Goal: Task Accomplishment & Management: Manage account settings

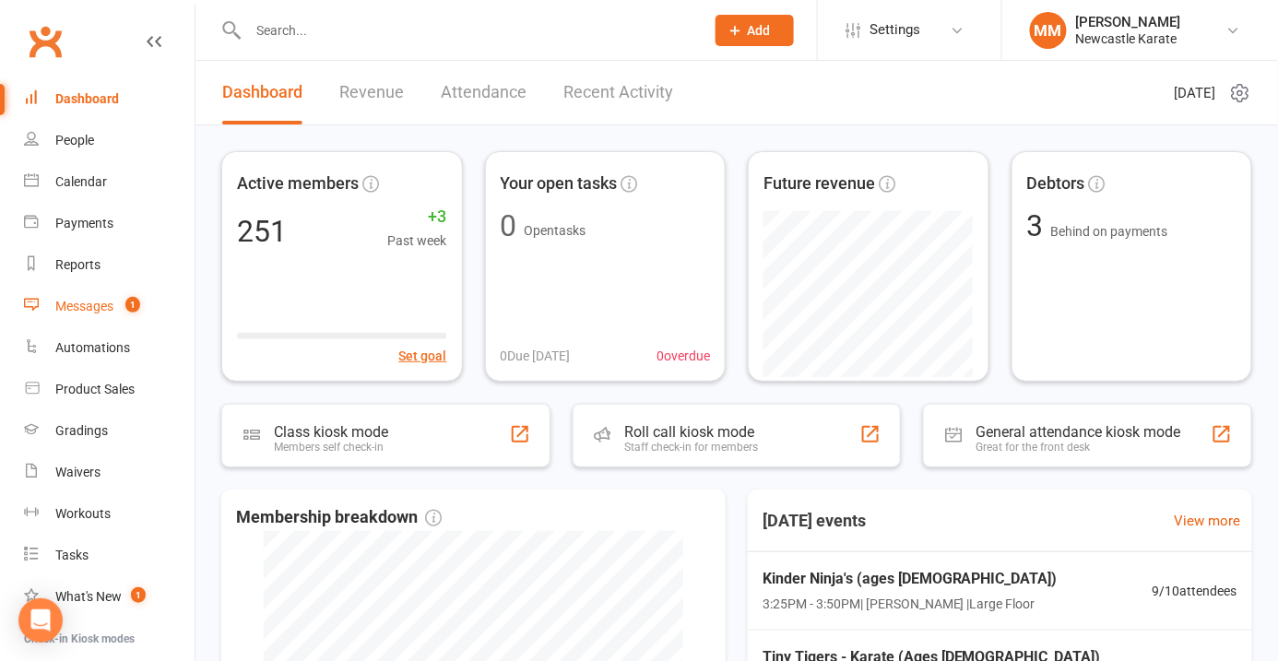
click at [98, 304] on div "Messages" at bounding box center [84, 306] width 58 height 15
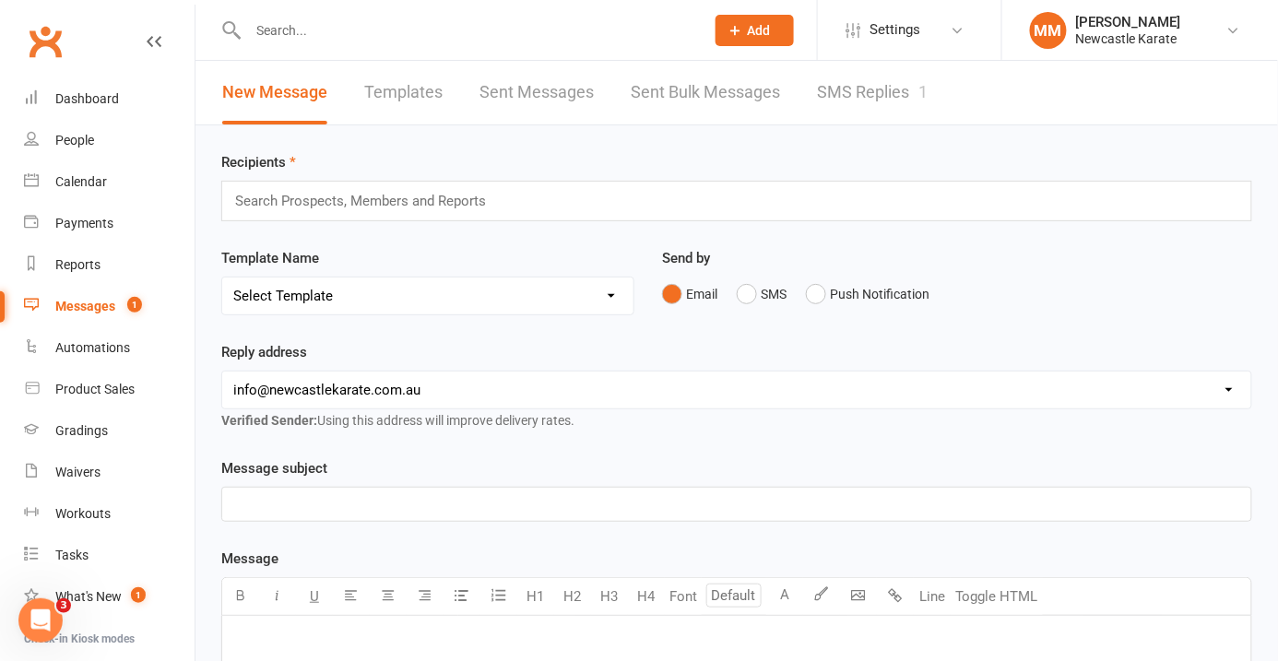
click at [868, 94] on link "SMS Replies 1" at bounding box center [872, 93] width 111 height 64
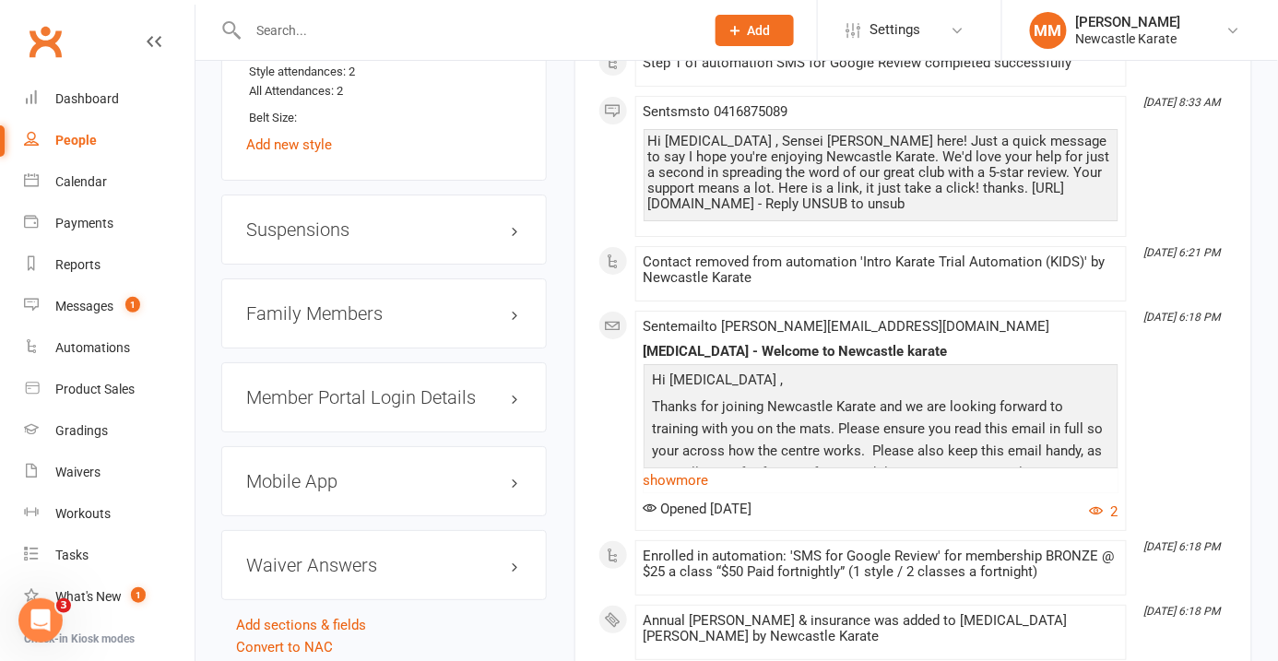
scroll to position [1720, 0]
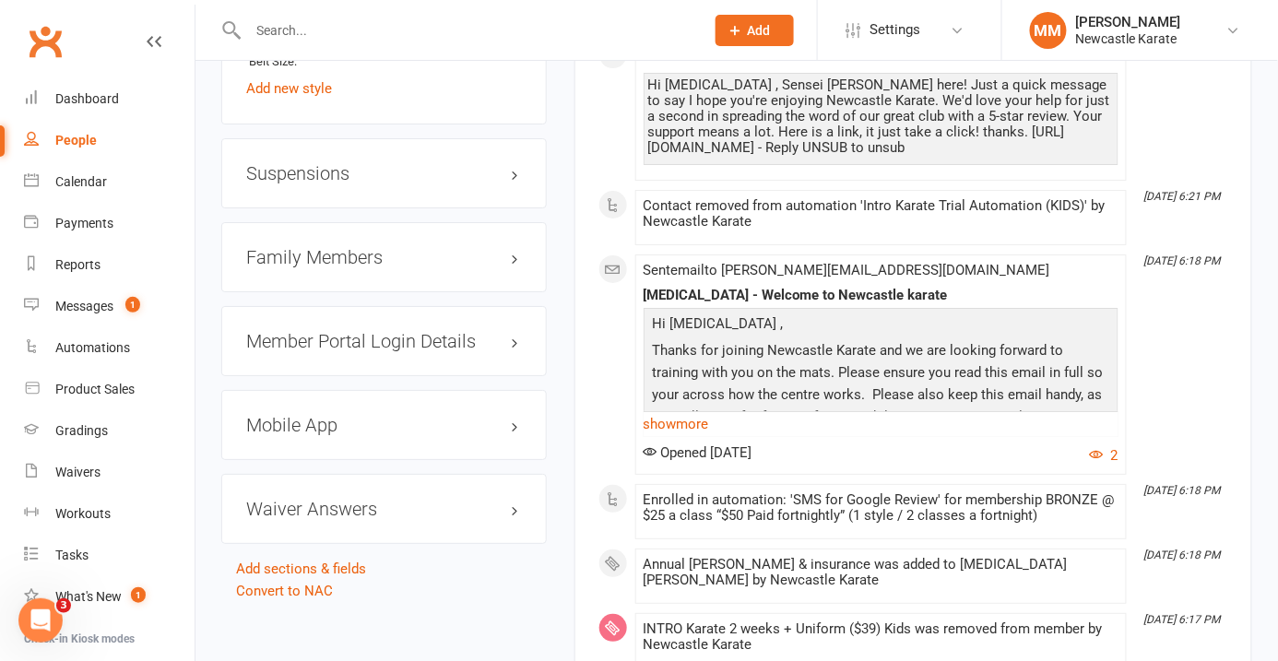
click at [407, 250] on h3 "Family Members" at bounding box center [384, 257] width 276 height 20
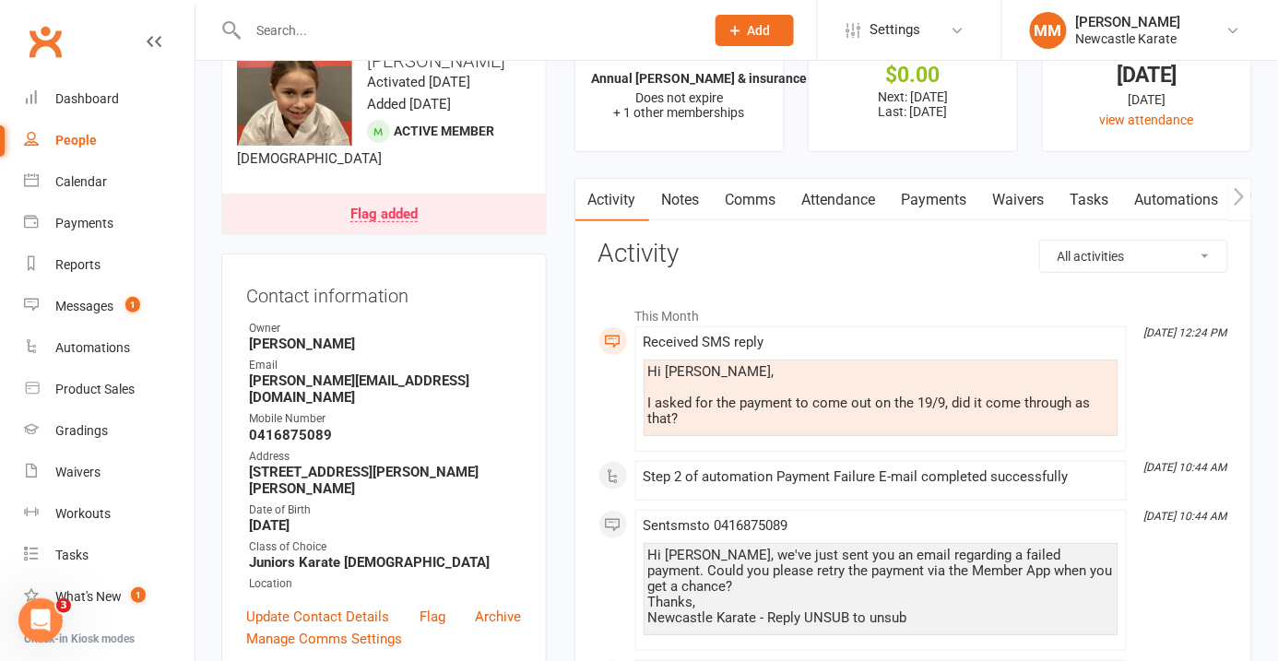
scroll to position [0, 0]
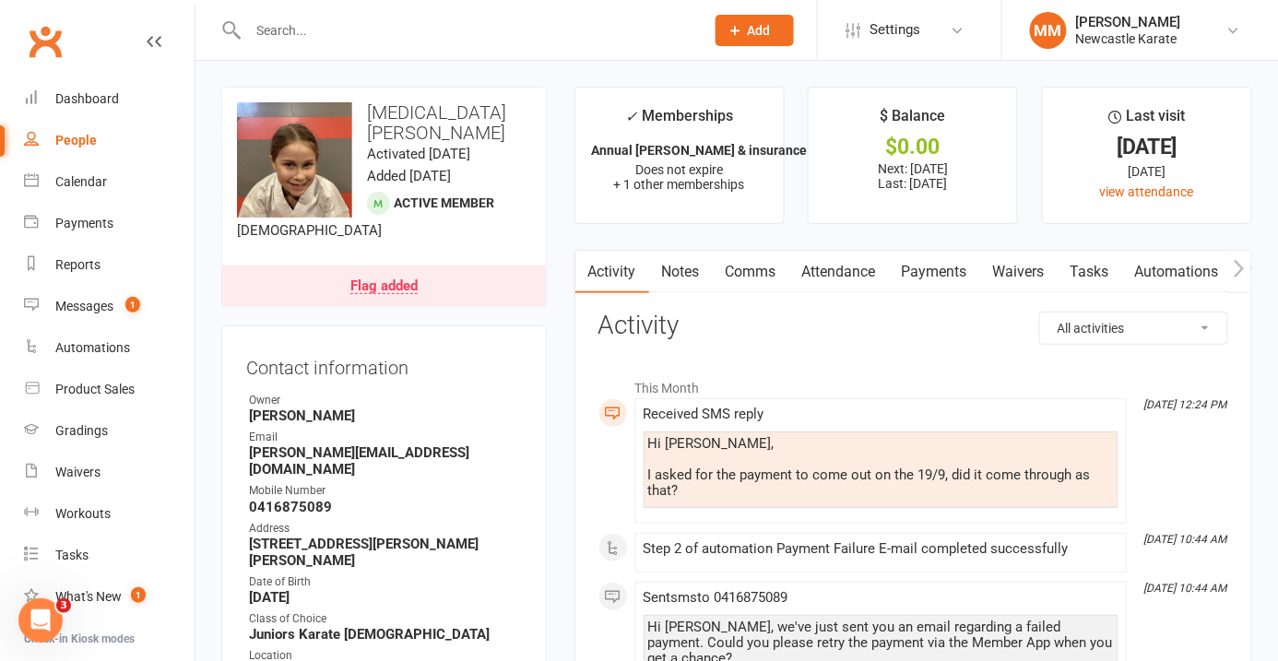
click at [933, 272] on link "Payments" at bounding box center [934, 272] width 91 height 42
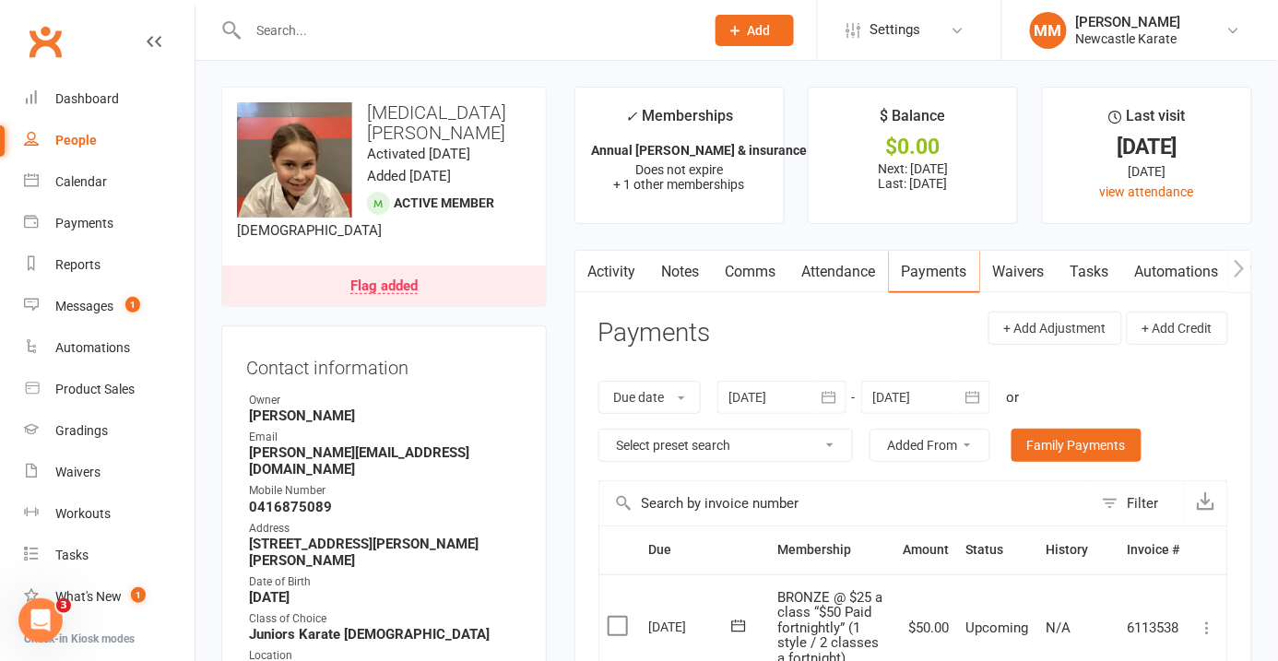
click at [1038, 269] on link "Waivers" at bounding box center [1018, 272] width 77 height 42
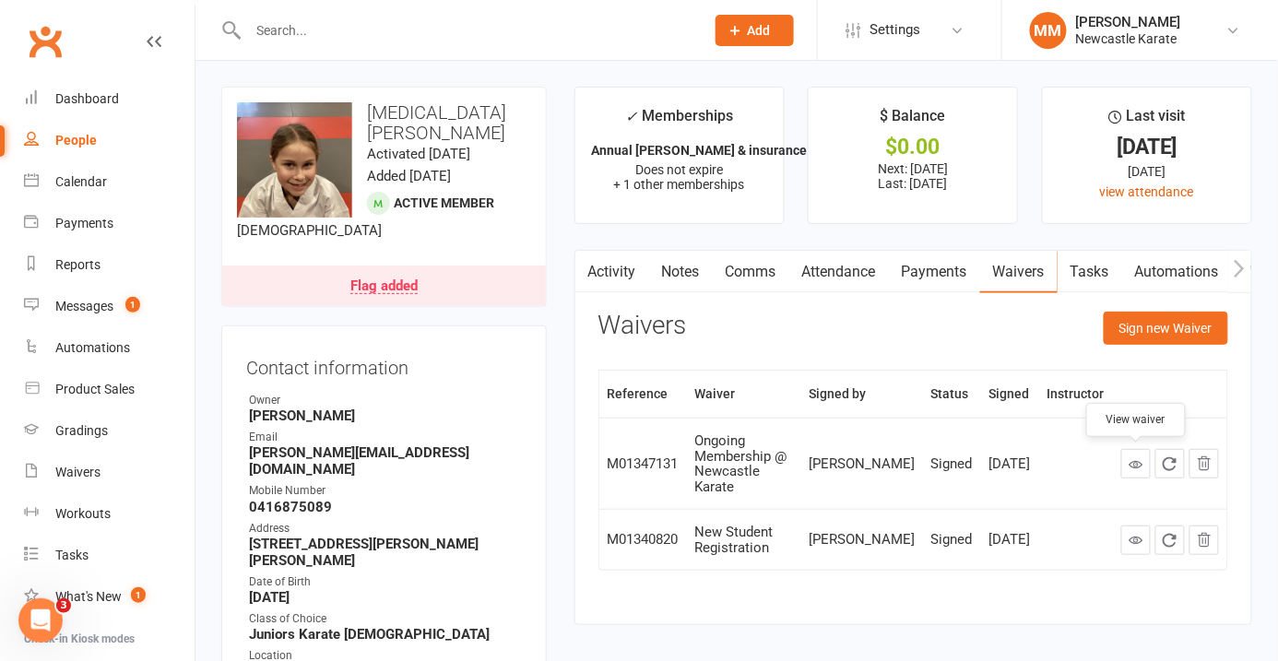
click at [1135, 464] on icon at bounding box center [1136, 464] width 14 height 14
click at [953, 271] on link "Payments" at bounding box center [934, 272] width 91 height 42
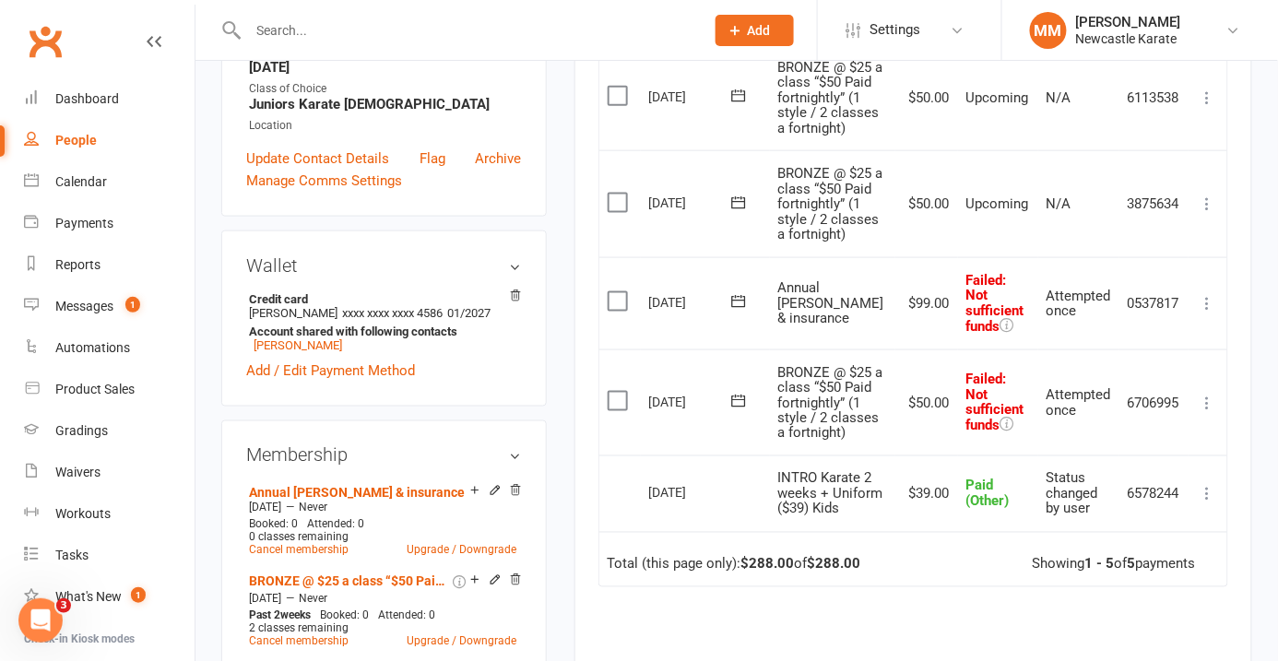
scroll to position [711, 0]
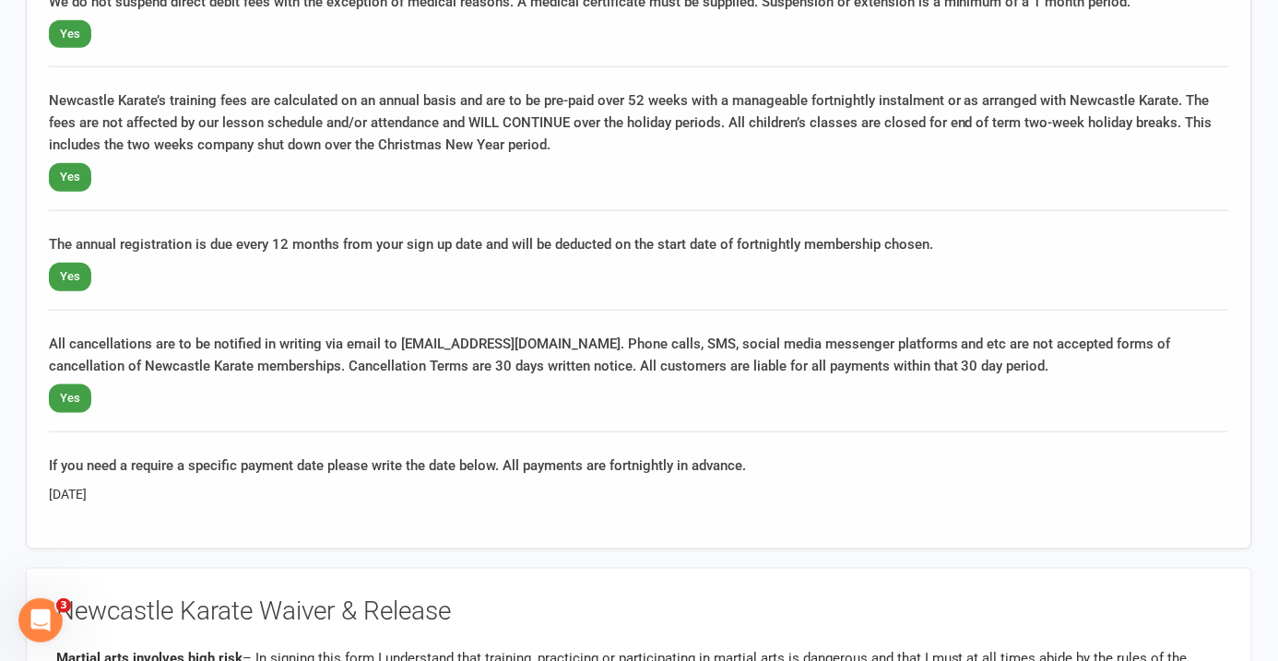
scroll to position [2311, 0]
